Goal: Find specific page/section: Find specific page/section

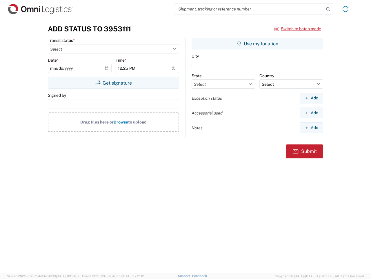
click at [249, 9] on input "search" at bounding box center [249, 8] width 150 height 11
click at [329, 9] on icon at bounding box center [328, 9] width 8 height 8
click at [346, 9] on icon at bounding box center [345, 8] width 9 height 9
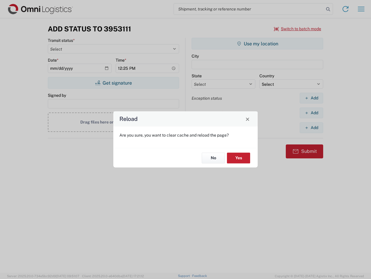
click at [362, 9] on div "Reload Are you sure, you want to clear cache and reload the page? No Yes" at bounding box center [185, 139] width 371 height 279
click at [298, 29] on div "Reload Are you sure, you want to clear cache and reload the page? No Yes" at bounding box center [185, 139] width 371 height 279
click at [113, 83] on div "Reload Are you sure, you want to clear cache and reload the page? No Yes" at bounding box center [185, 139] width 371 height 279
click at [258, 44] on div "Reload Are you sure, you want to clear cache and reload the page? No Yes" at bounding box center [185, 139] width 371 height 279
click at [312, 98] on div "Reload Are you sure, you want to clear cache and reload the page? No Yes" at bounding box center [185, 139] width 371 height 279
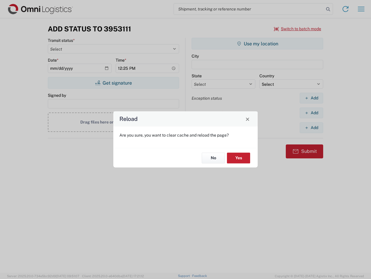
click at [312, 113] on div "Reload Are you sure, you want to clear cache and reload the page? No Yes" at bounding box center [185, 139] width 371 height 279
click at [312, 127] on div "Reload Are you sure, you want to clear cache and reload the page? No Yes" at bounding box center [185, 139] width 371 height 279
